Goal: Information Seeking & Learning: Learn about a topic

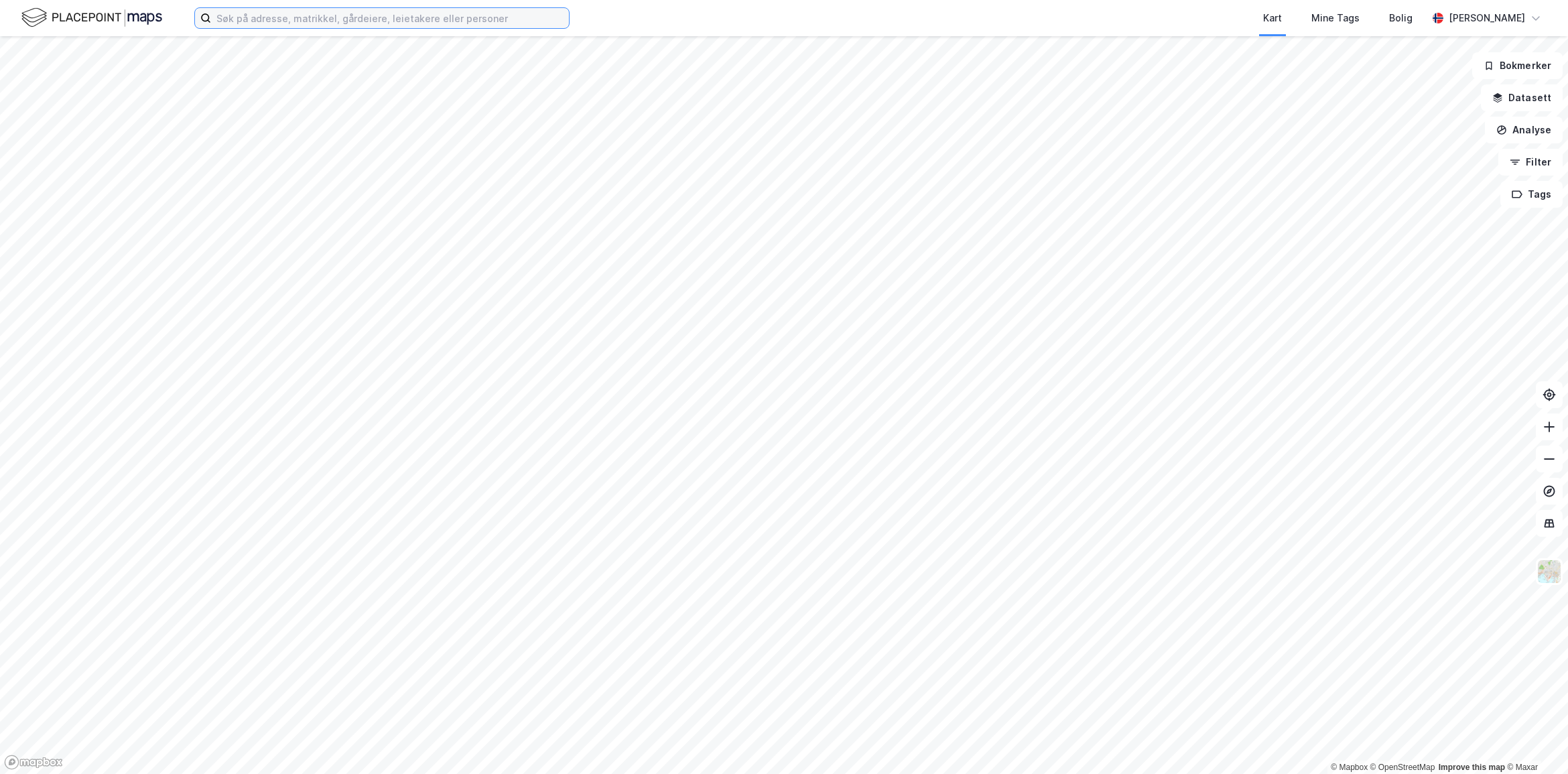
click at [330, 22] on input at bounding box center [390, 18] width 358 height 20
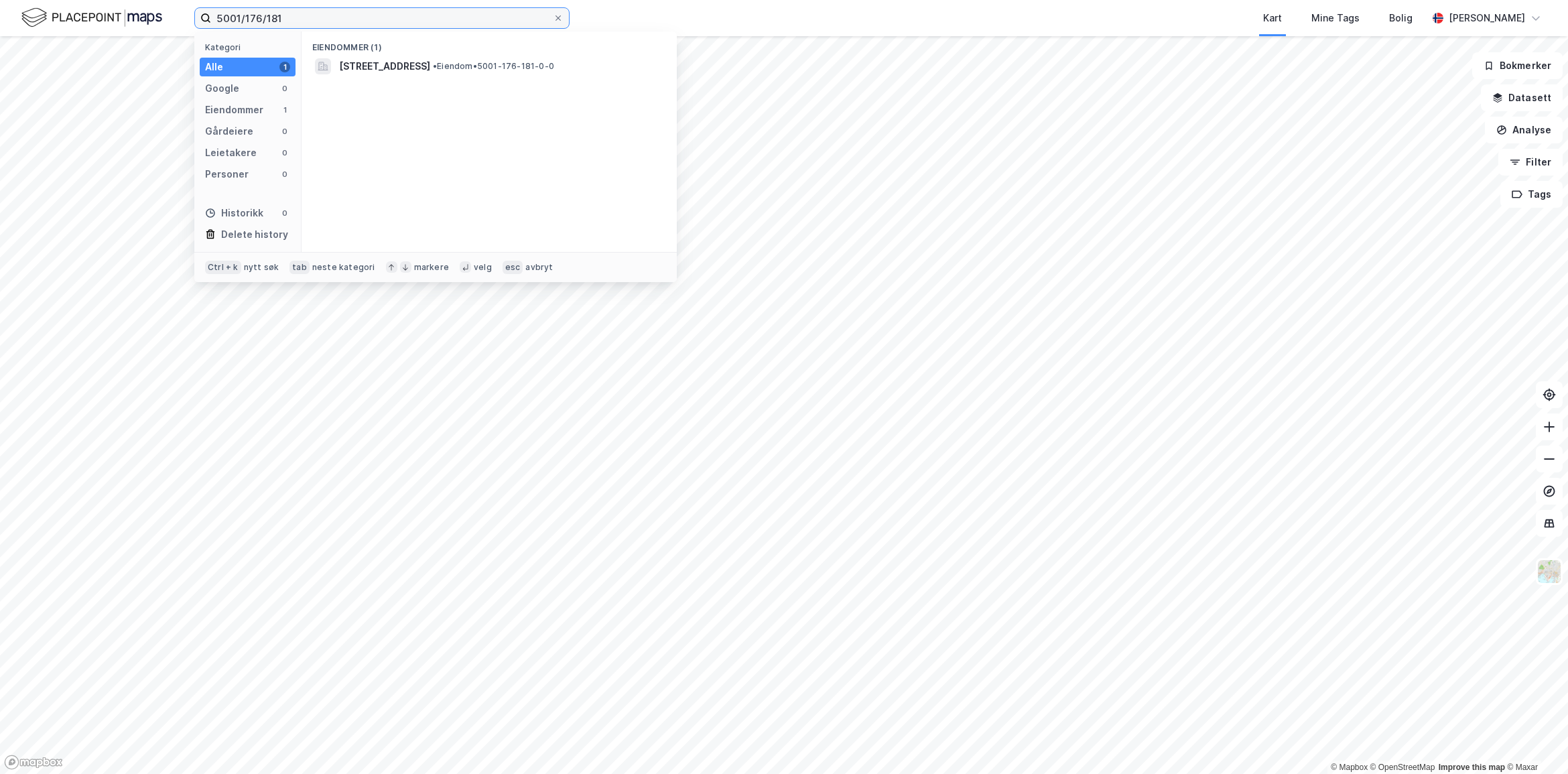
click at [478, 12] on input "5001/176/181" at bounding box center [382, 18] width 342 height 20
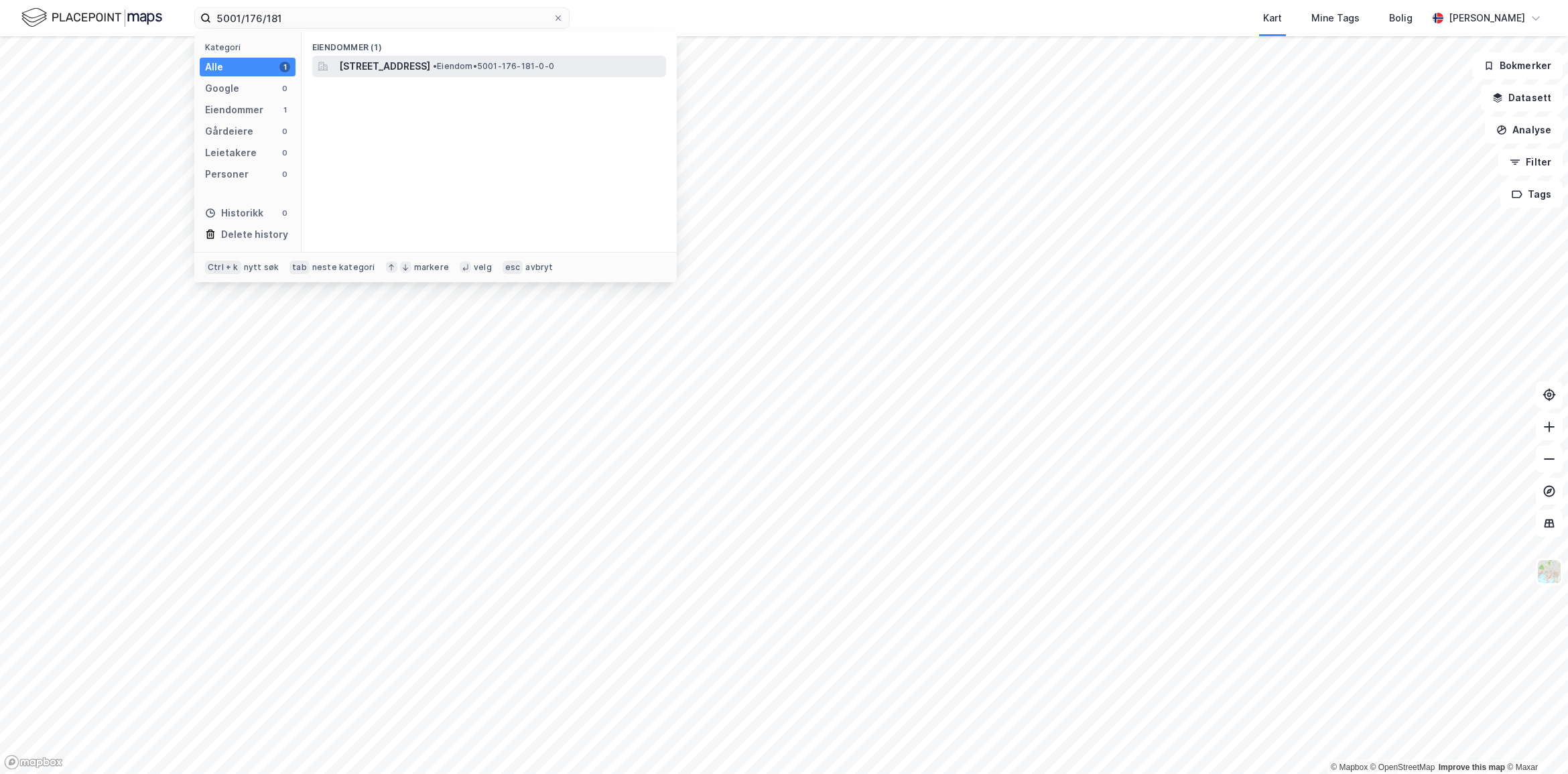
click at [430, 63] on span "[STREET_ADDRESS]" at bounding box center [384, 66] width 91 height 16
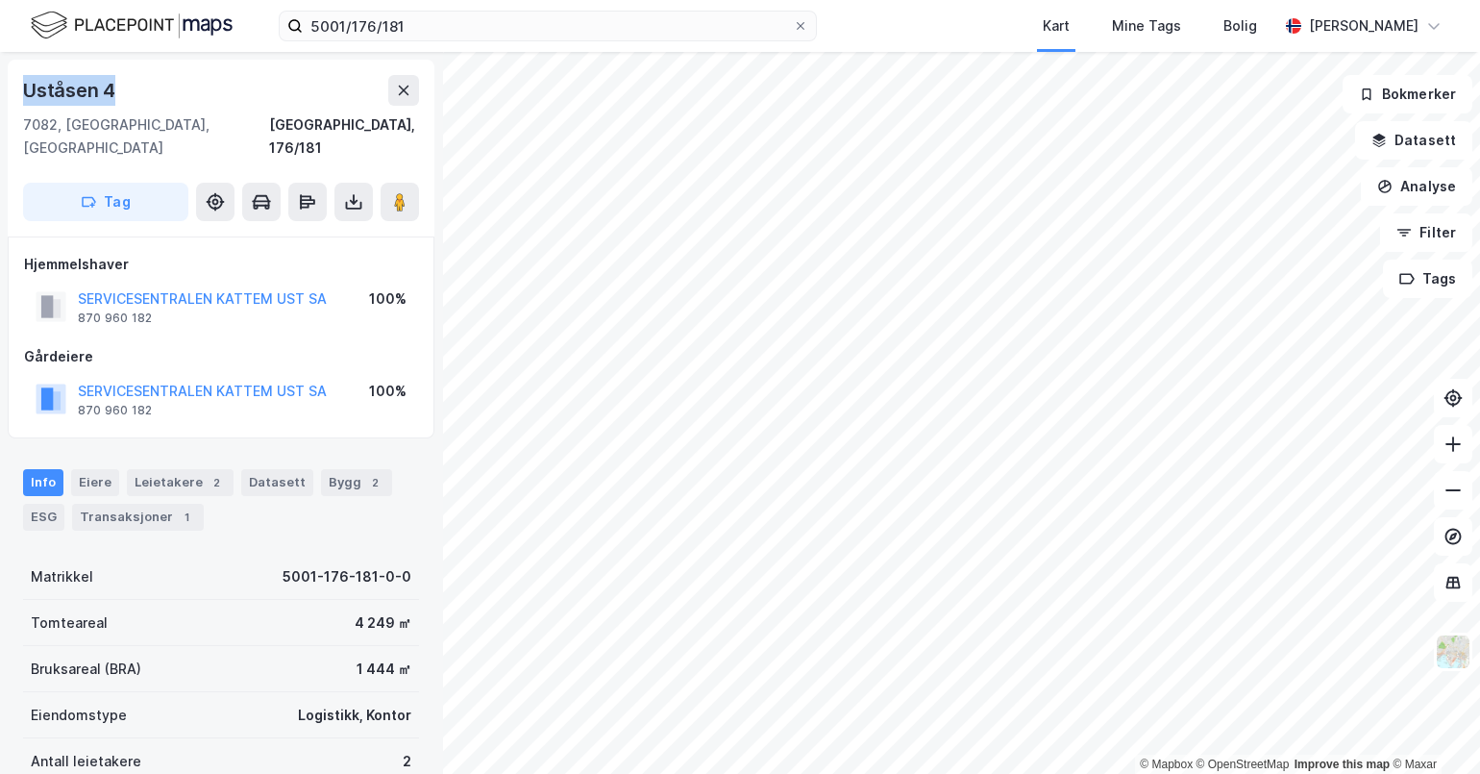
drag, startPoint x: 120, startPoint y: 91, endPoint x: 26, endPoint y: 101, distance: 94.7
click at [26, 101] on div "Uståsen 4" at bounding box center [221, 90] width 396 height 31
copy div "Uståsen 4"
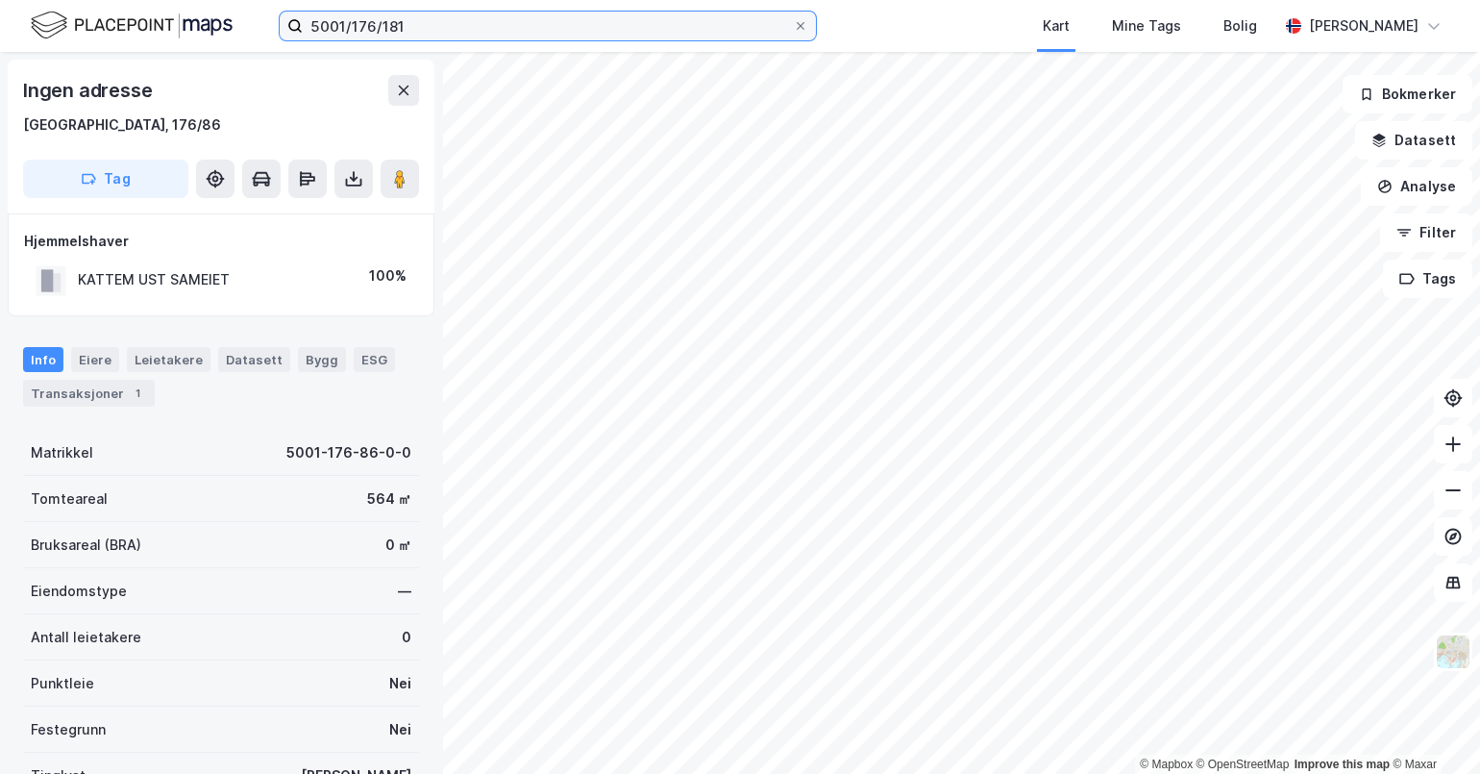
click at [373, 19] on input "5001/176/181" at bounding box center [548, 26] width 490 height 29
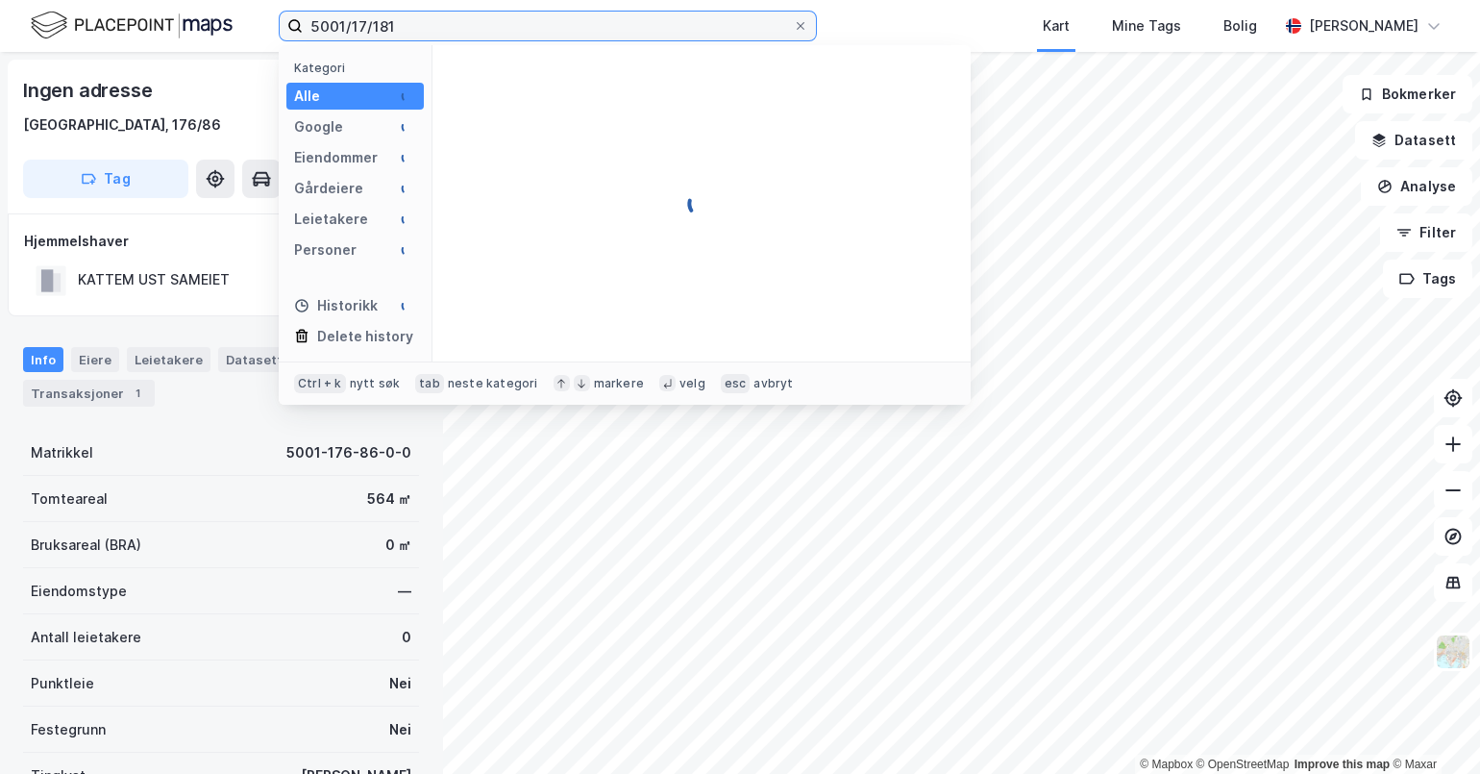
type input "5001/176/181"
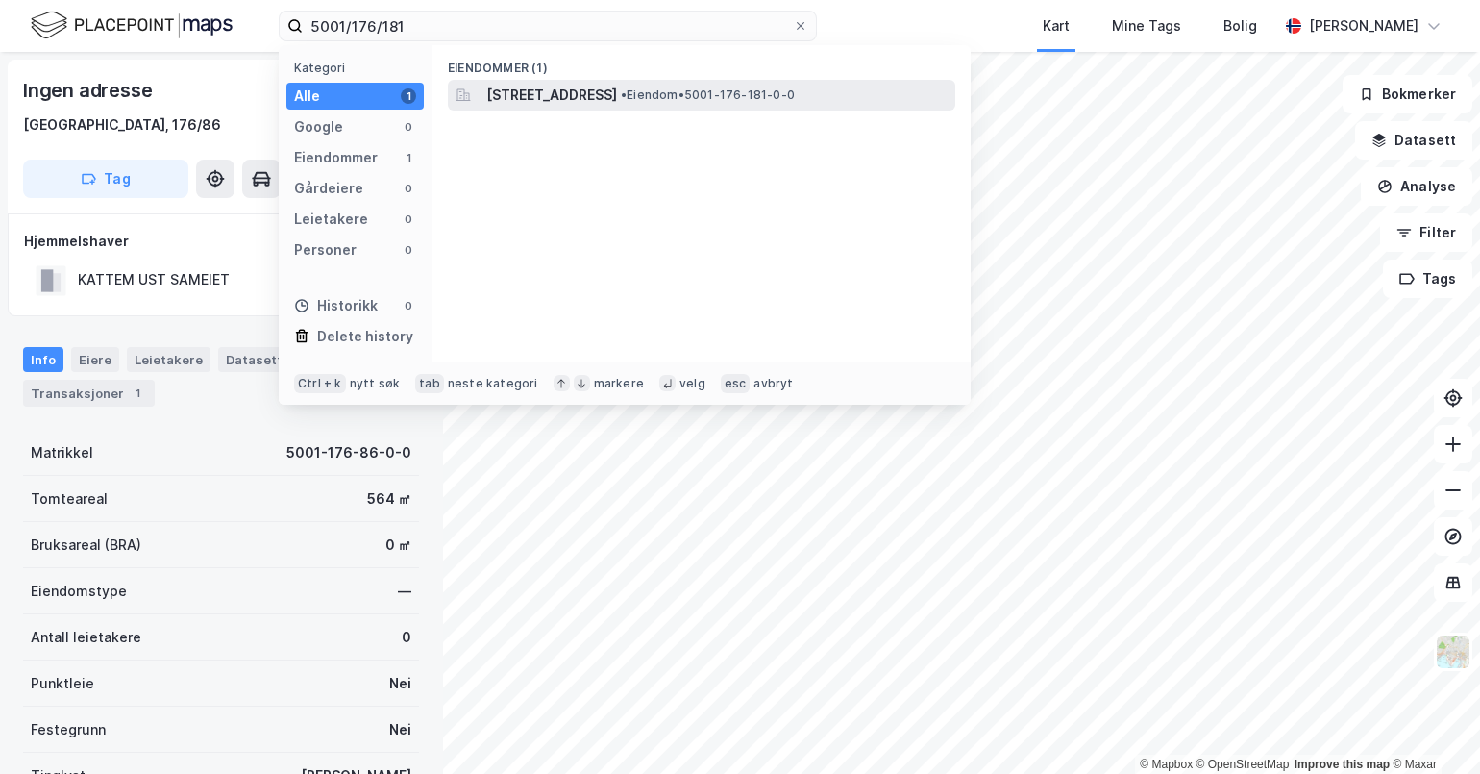
click at [617, 85] on span "[STREET_ADDRESS]" at bounding box center [551, 95] width 131 height 23
